Goal: Task Accomplishment & Management: Use online tool/utility

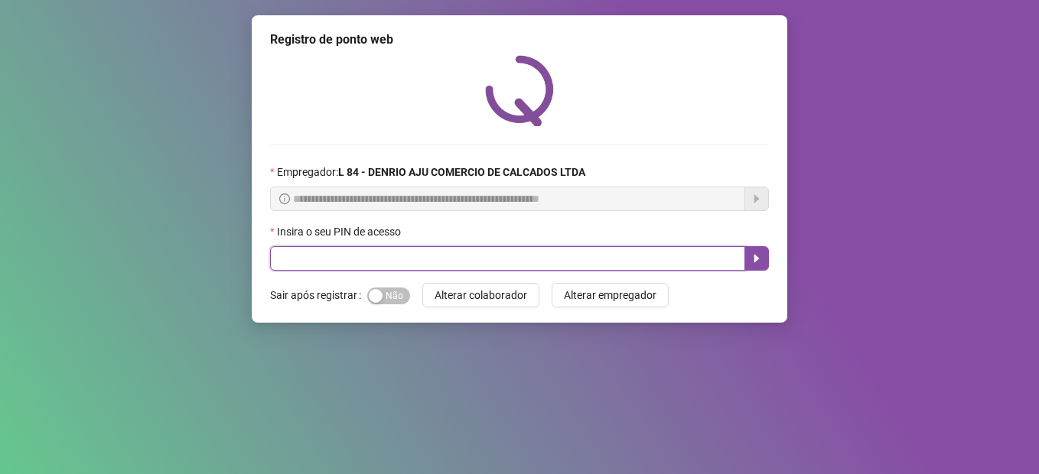
click at [467, 252] on input "text" at bounding box center [507, 258] width 475 height 24
type input "*****"
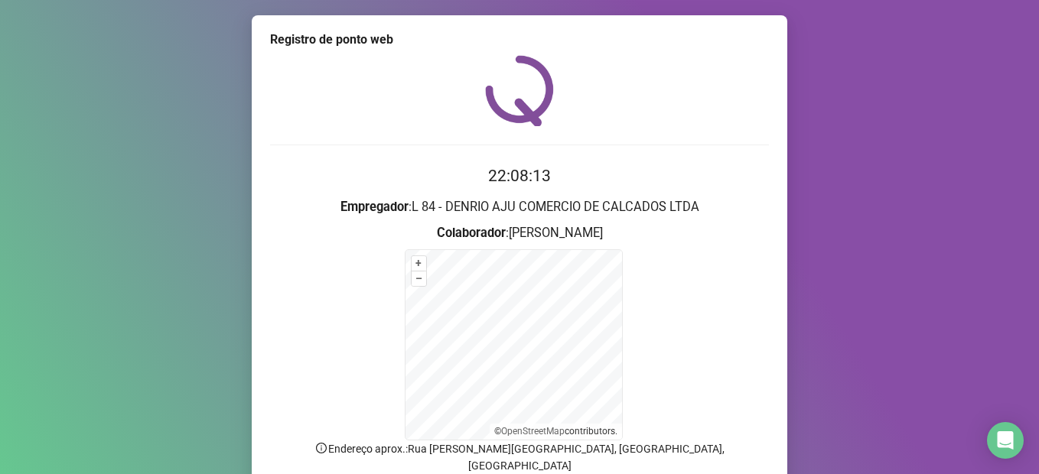
scroll to position [119, 0]
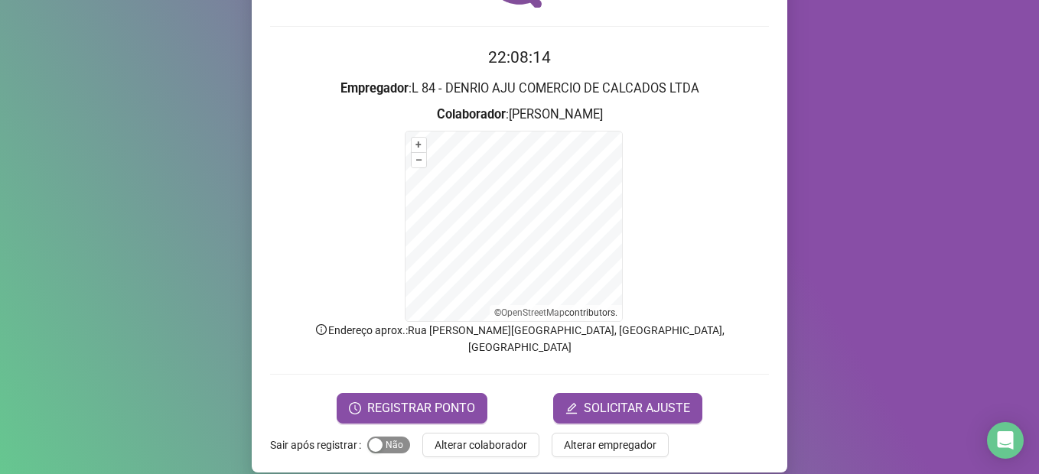
click at [373, 438] on div "button" at bounding box center [376, 445] width 14 height 14
click at [391, 399] on span "REGISTRAR PONTO" at bounding box center [421, 408] width 108 height 18
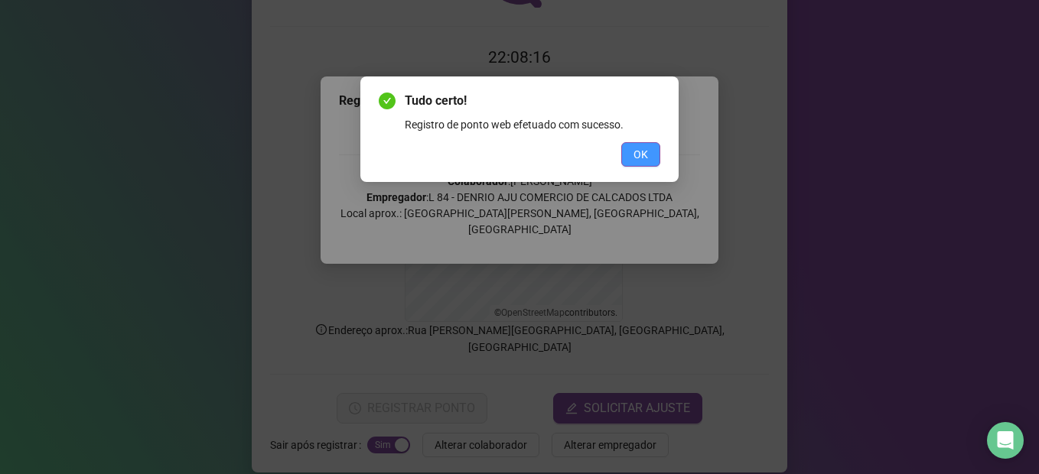
click at [634, 162] on span "OK" at bounding box center [640, 154] width 15 height 17
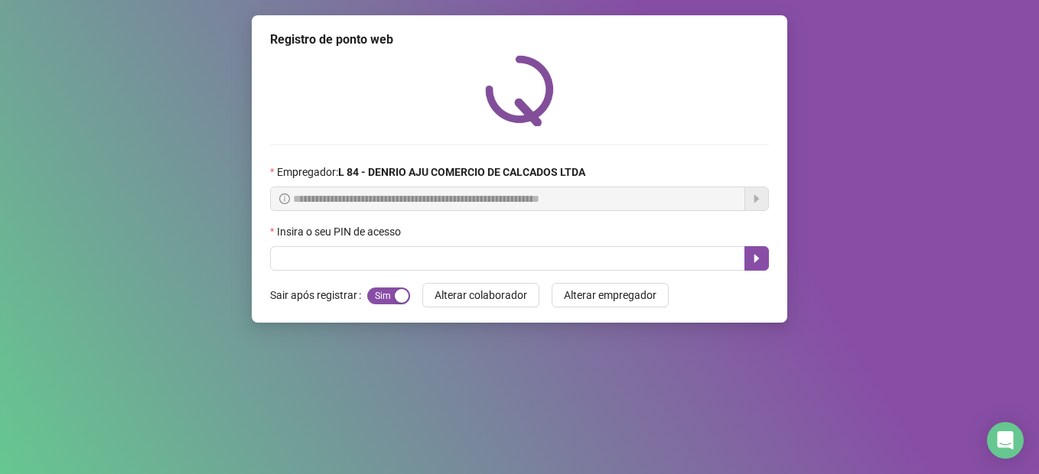
scroll to position [0, 0]
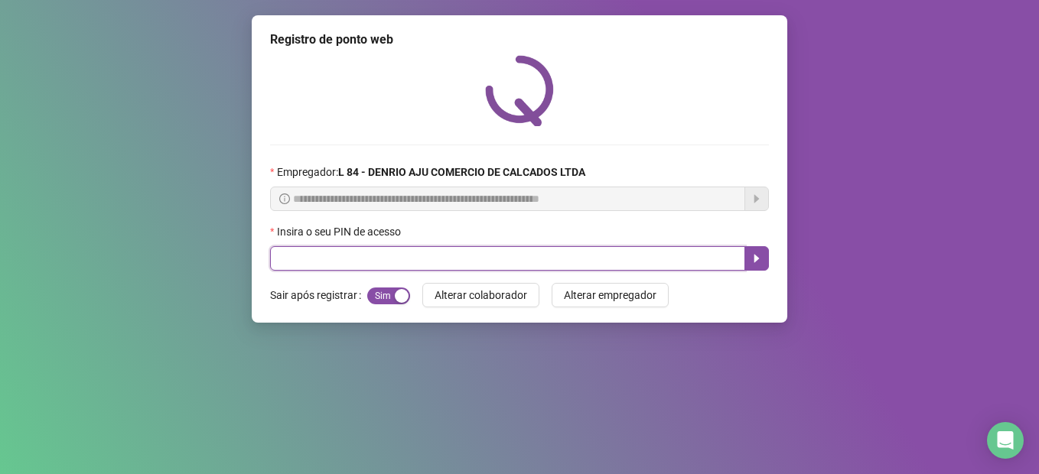
click at [390, 256] on input "text" at bounding box center [507, 258] width 475 height 24
type input "*****"
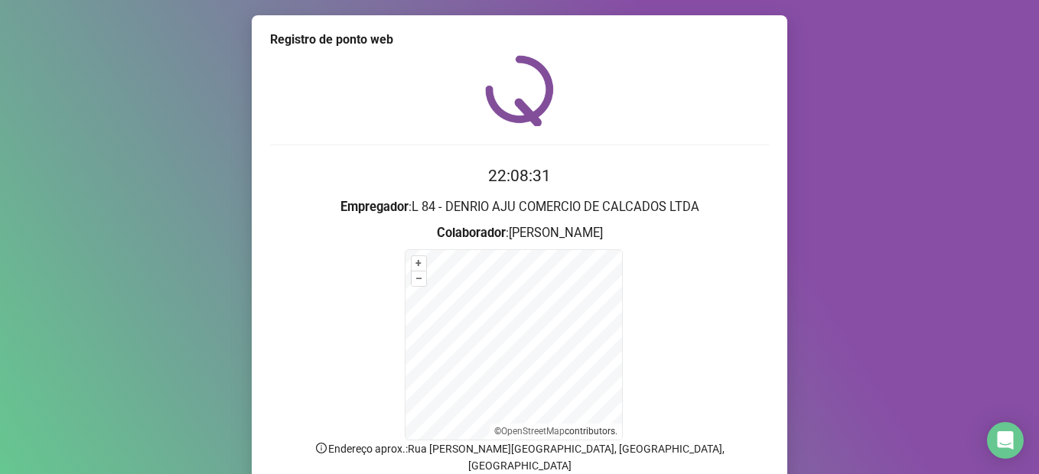
scroll to position [119, 0]
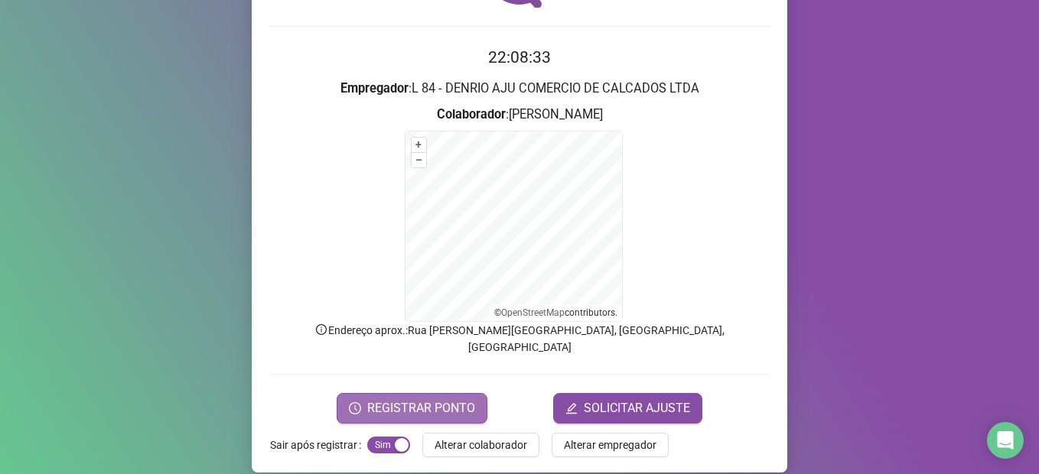
click at [370, 399] on span "REGISTRAR PONTO" at bounding box center [421, 408] width 108 height 18
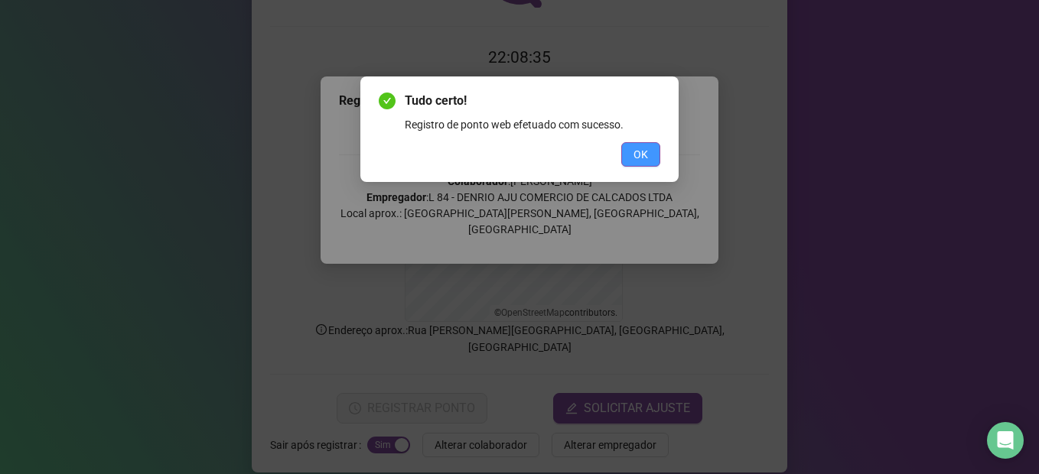
click at [624, 157] on button "OK" at bounding box center [640, 154] width 39 height 24
